Goal: Information Seeking & Learning: Compare options

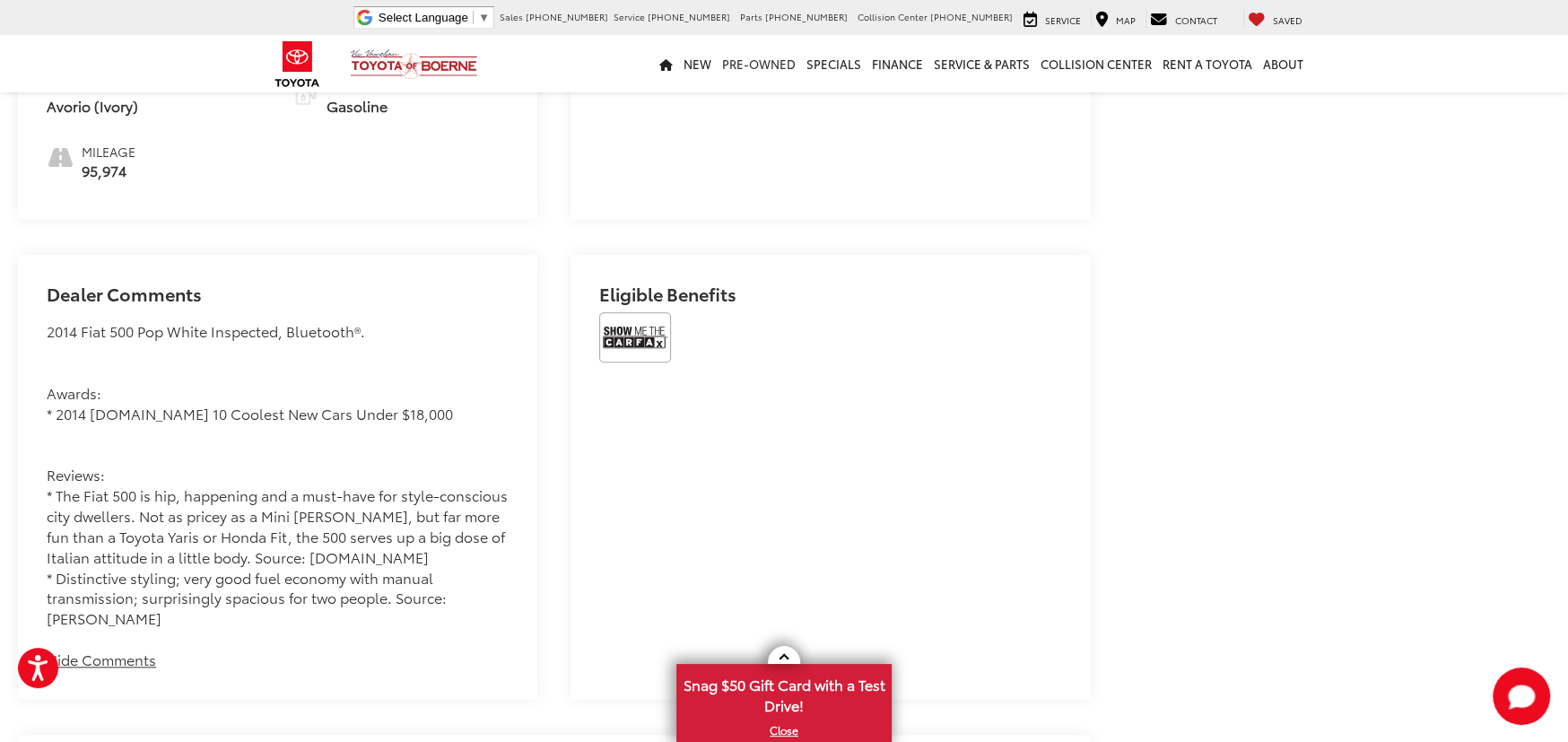
scroll to position [1141, 0]
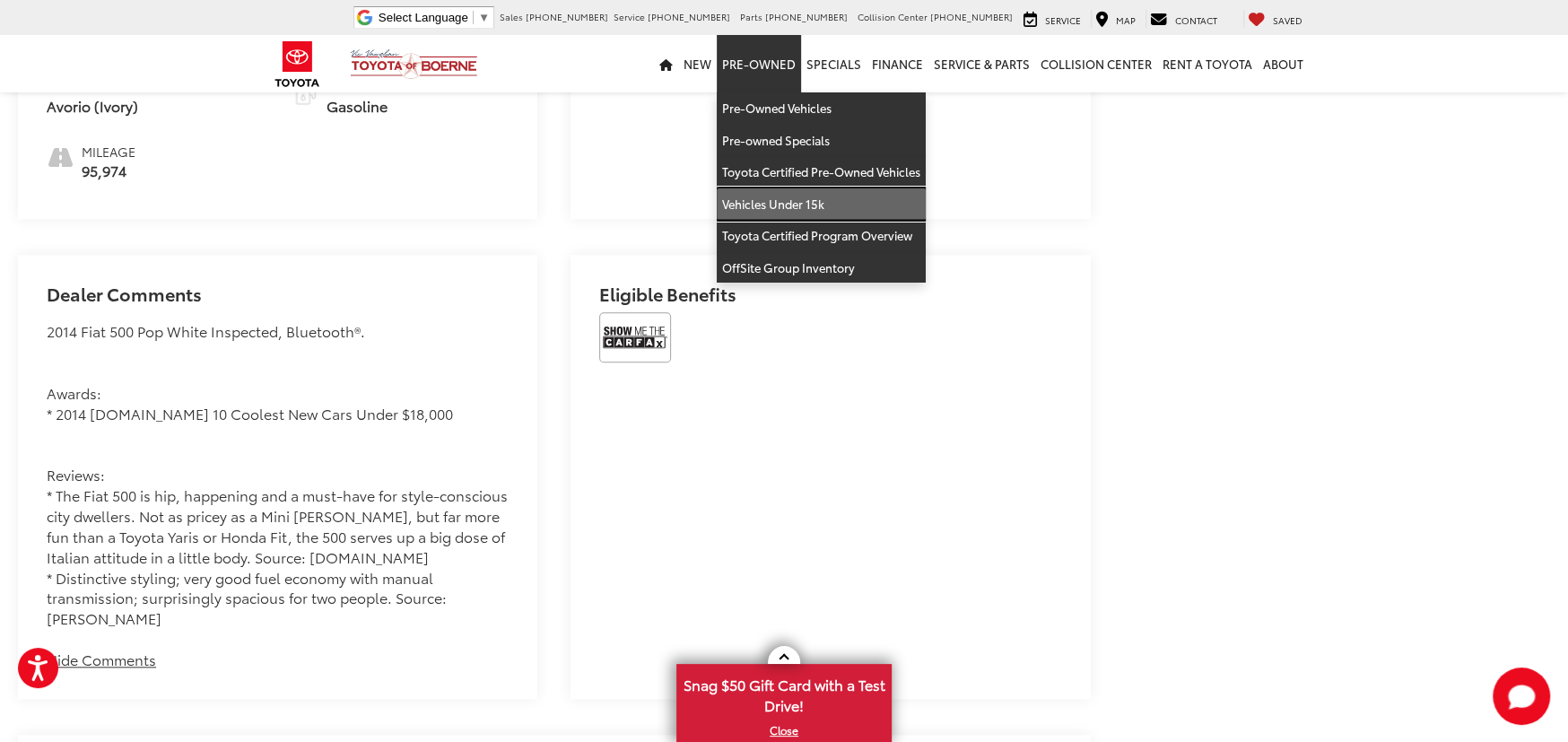
click at [788, 199] on link "Vehicles Under 15k" at bounding box center [820, 204] width 208 height 32
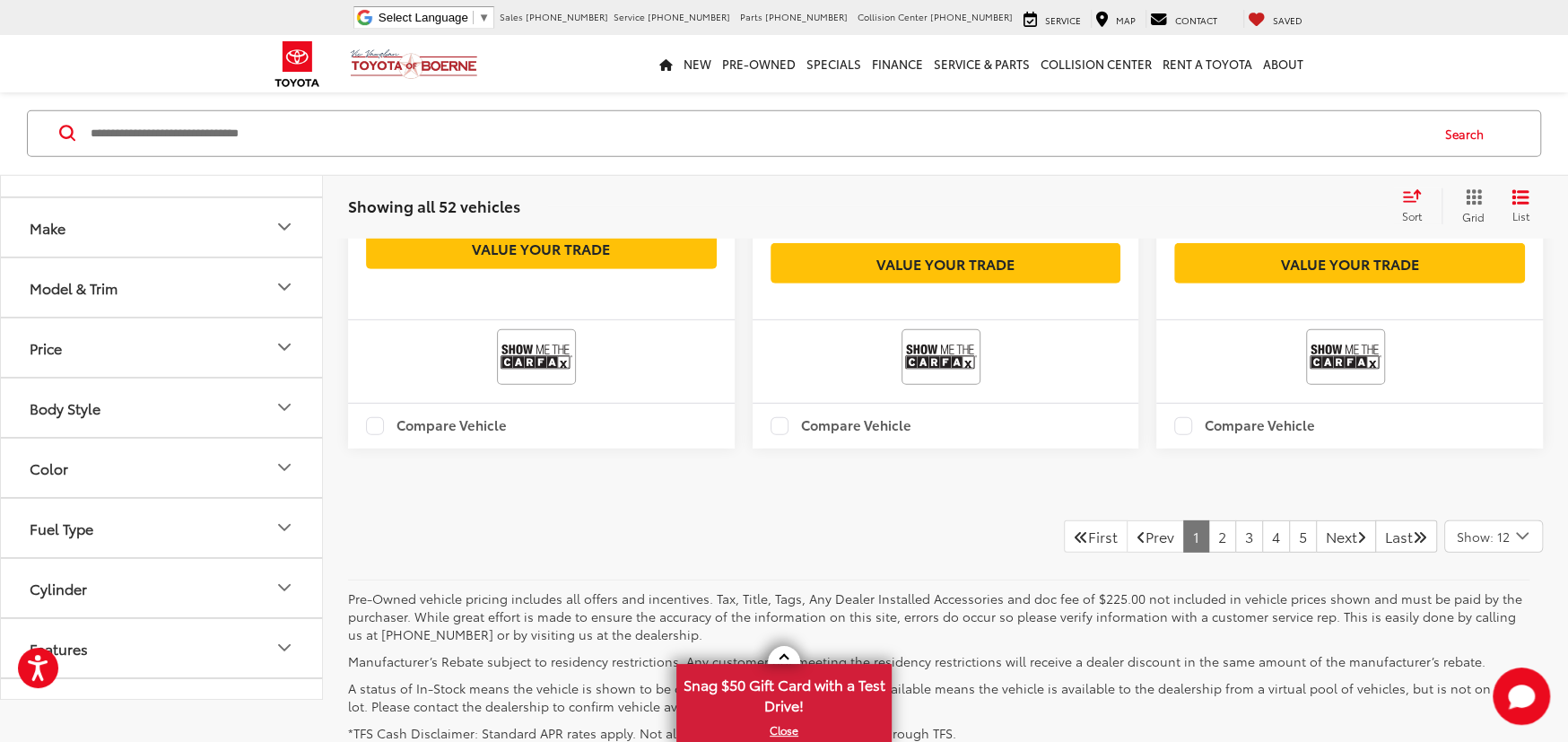
click at [1476, 545] on span "Show: 12" at bounding box center [1483, 536] width 53 height 17
click at [1475, 644] on button "Show: 48" at bounding box center [1493, 638] width 97 height 32
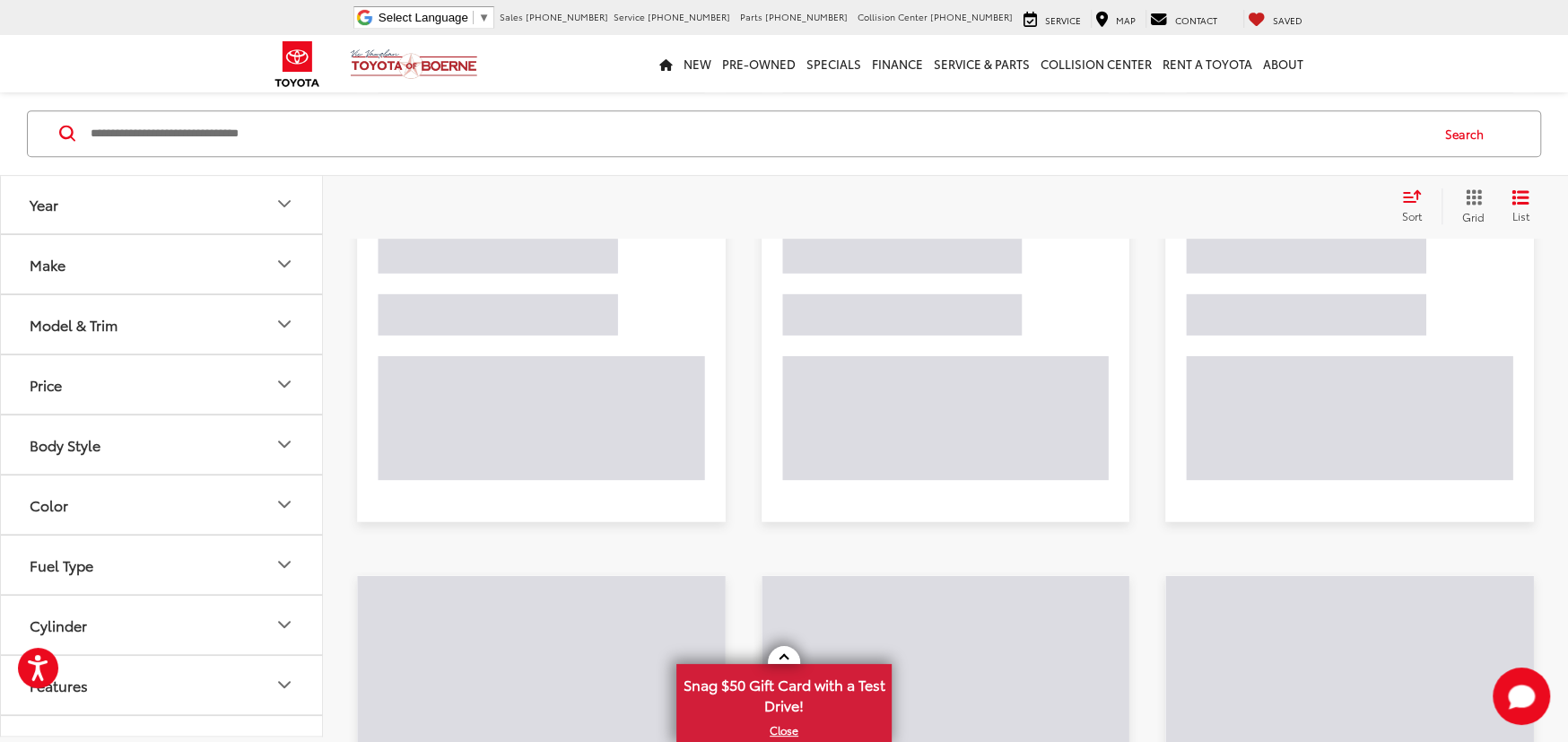
scroll to position [478, 0]
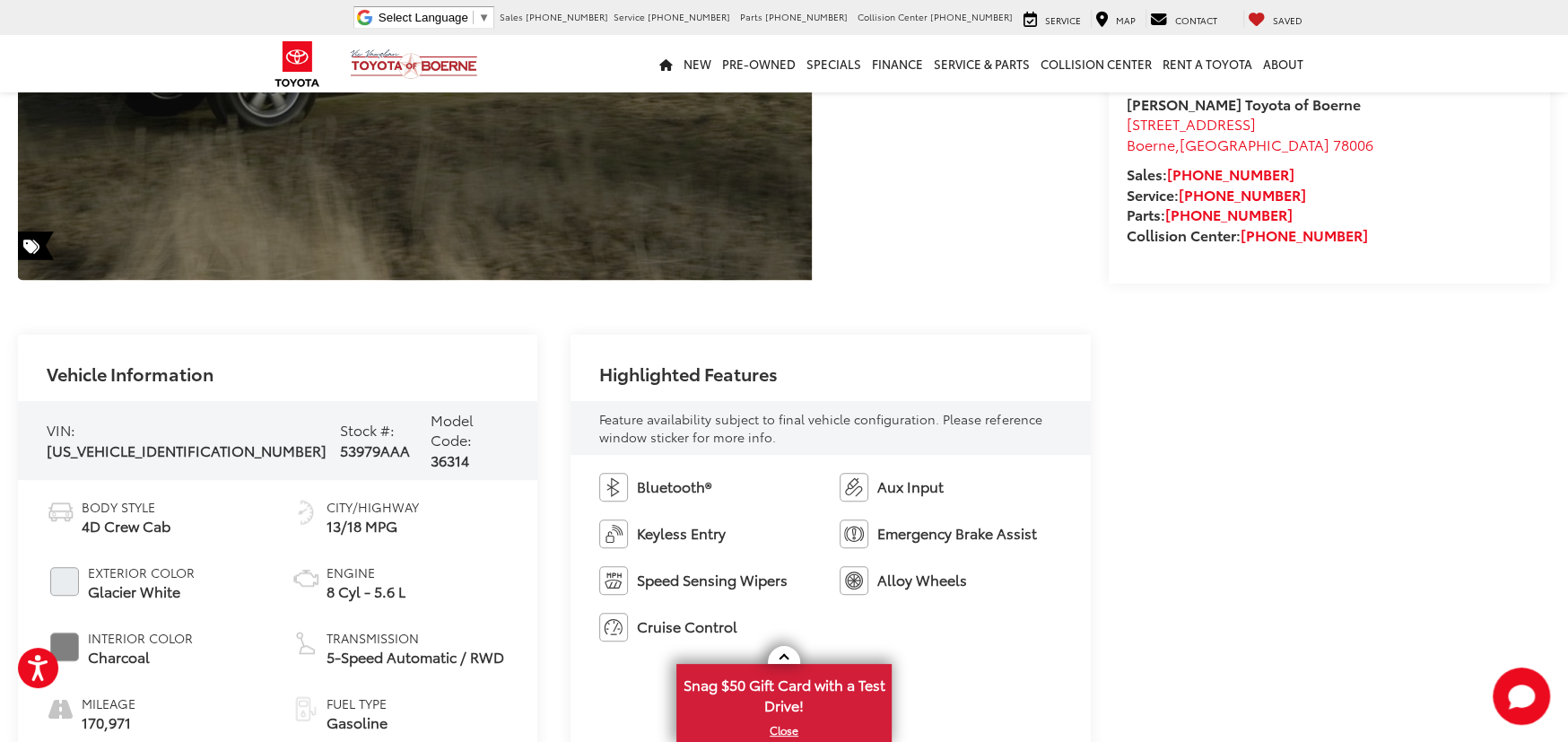
scroll to position [507, 0]
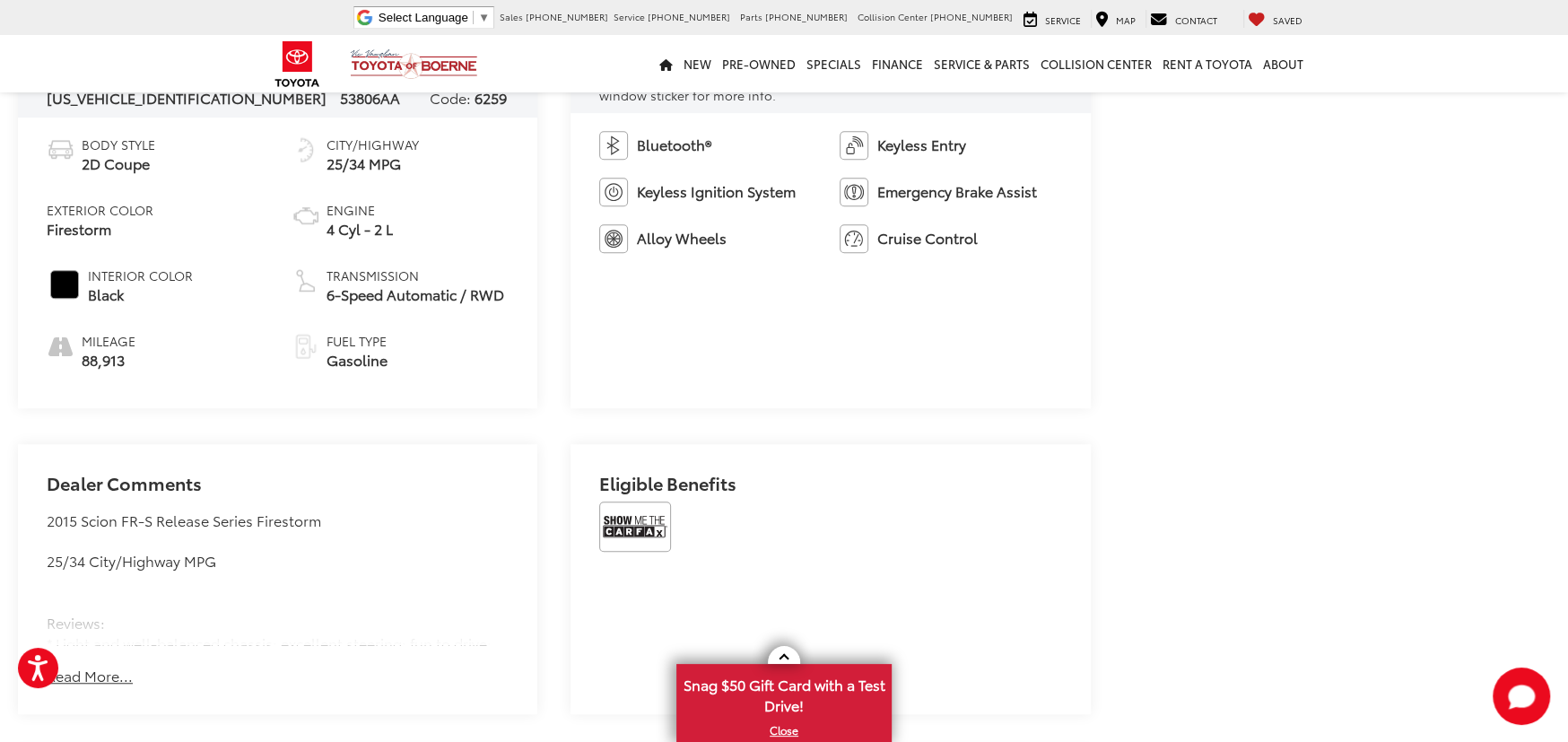
scroll to position [862, 0]
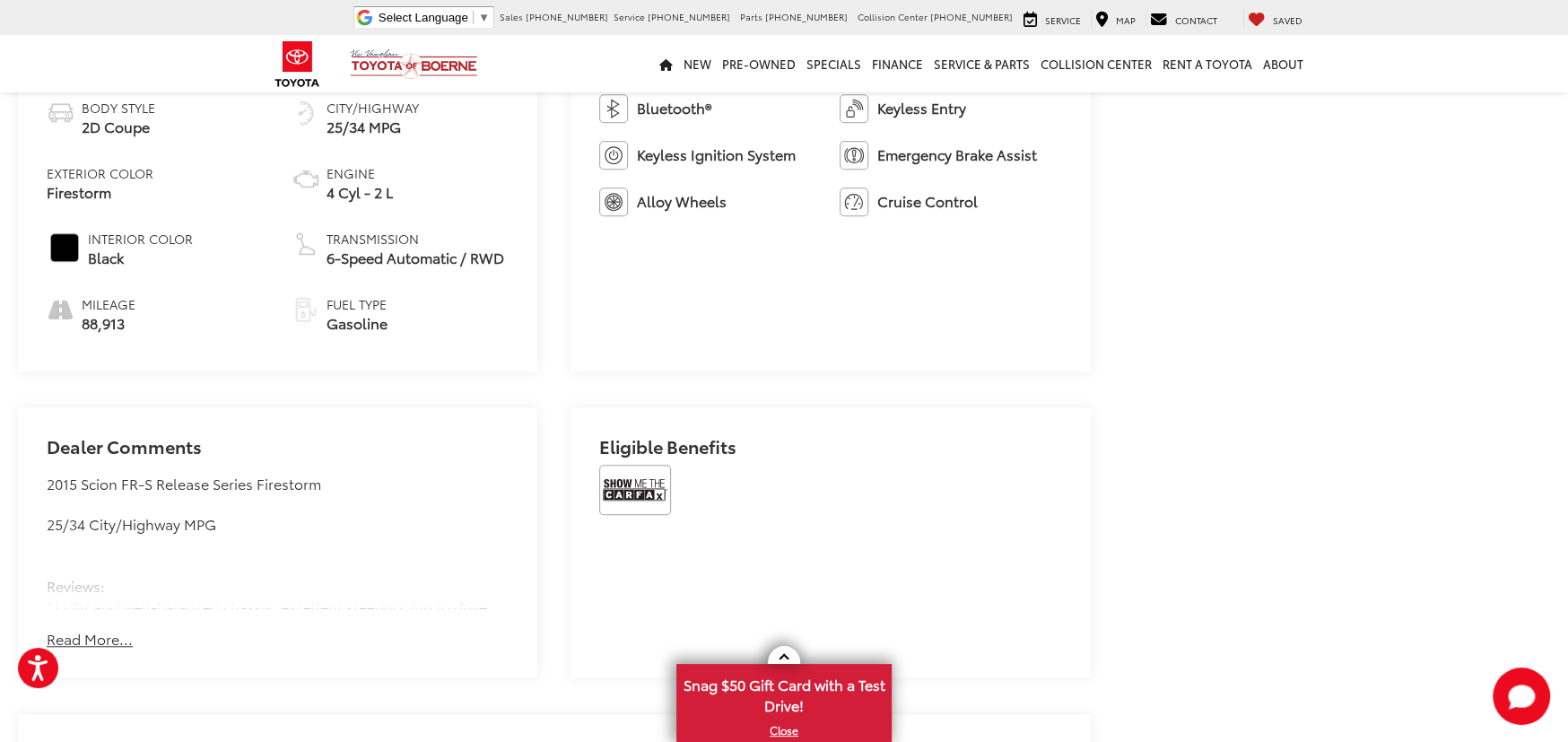
click at [112, 631] on button "Read More..." at bounding box center [89, 638] width 86 height 20
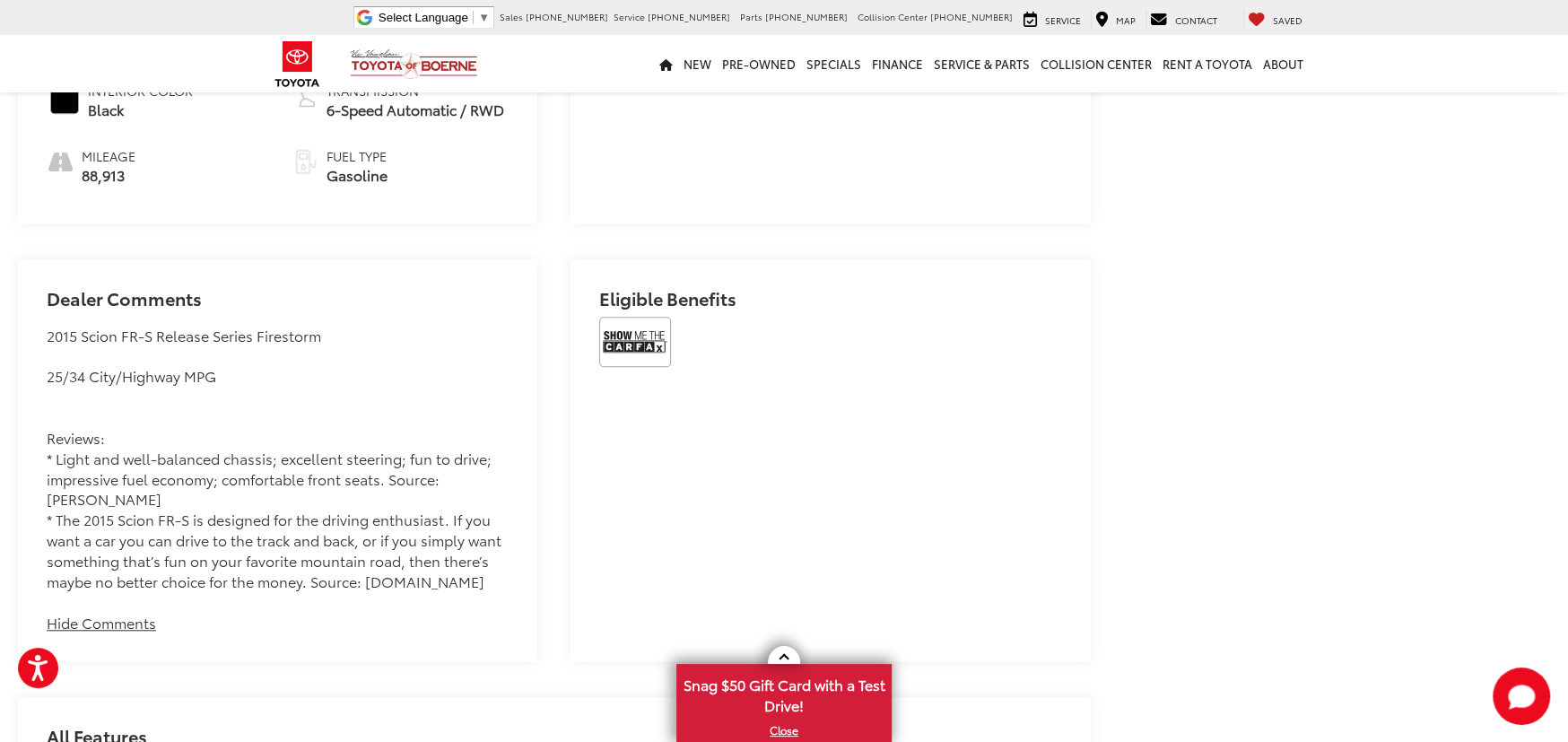
scroll to position [1011, 0]
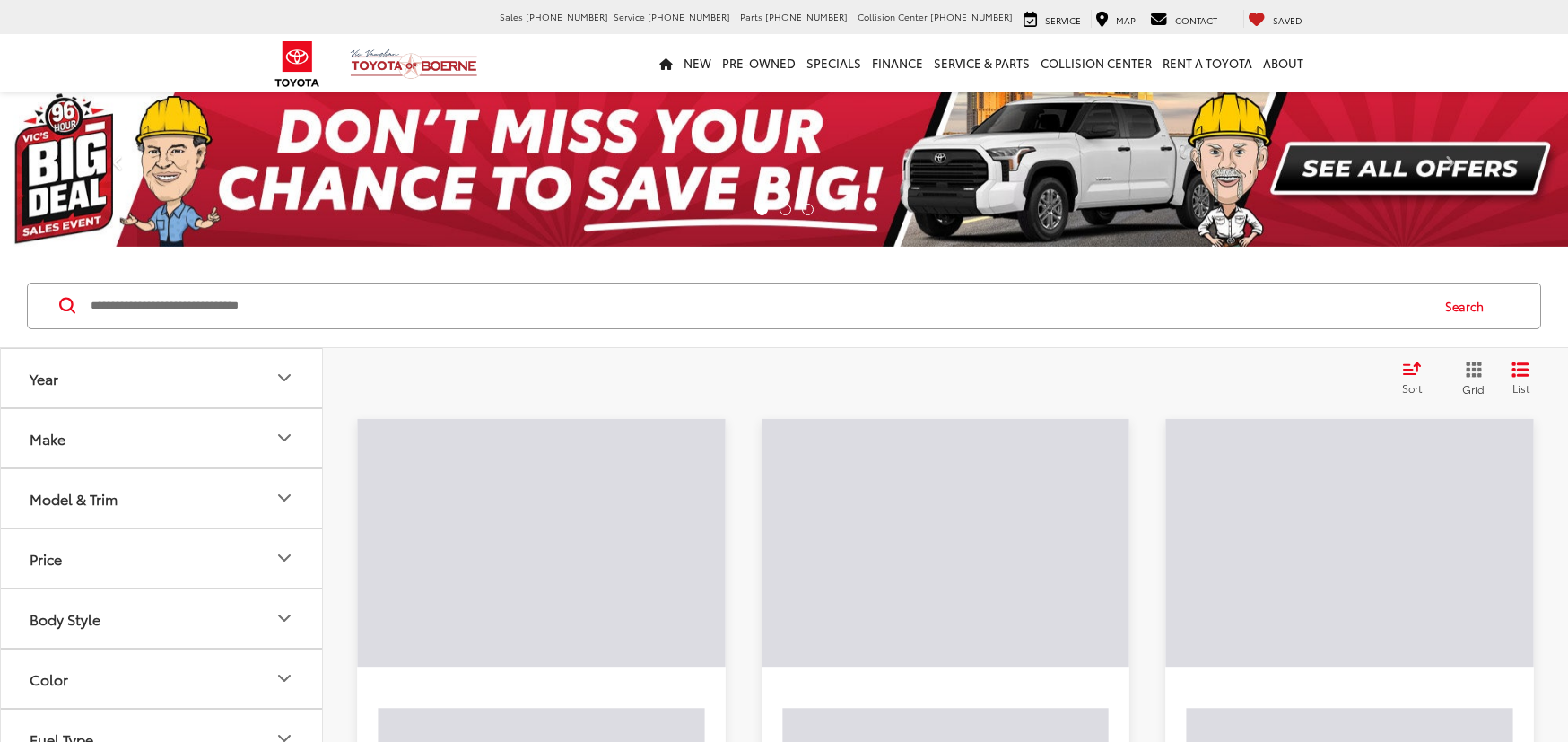
scroll to position [191, 0]
